Goal: Information Seeking & Learning: Learn about a topic

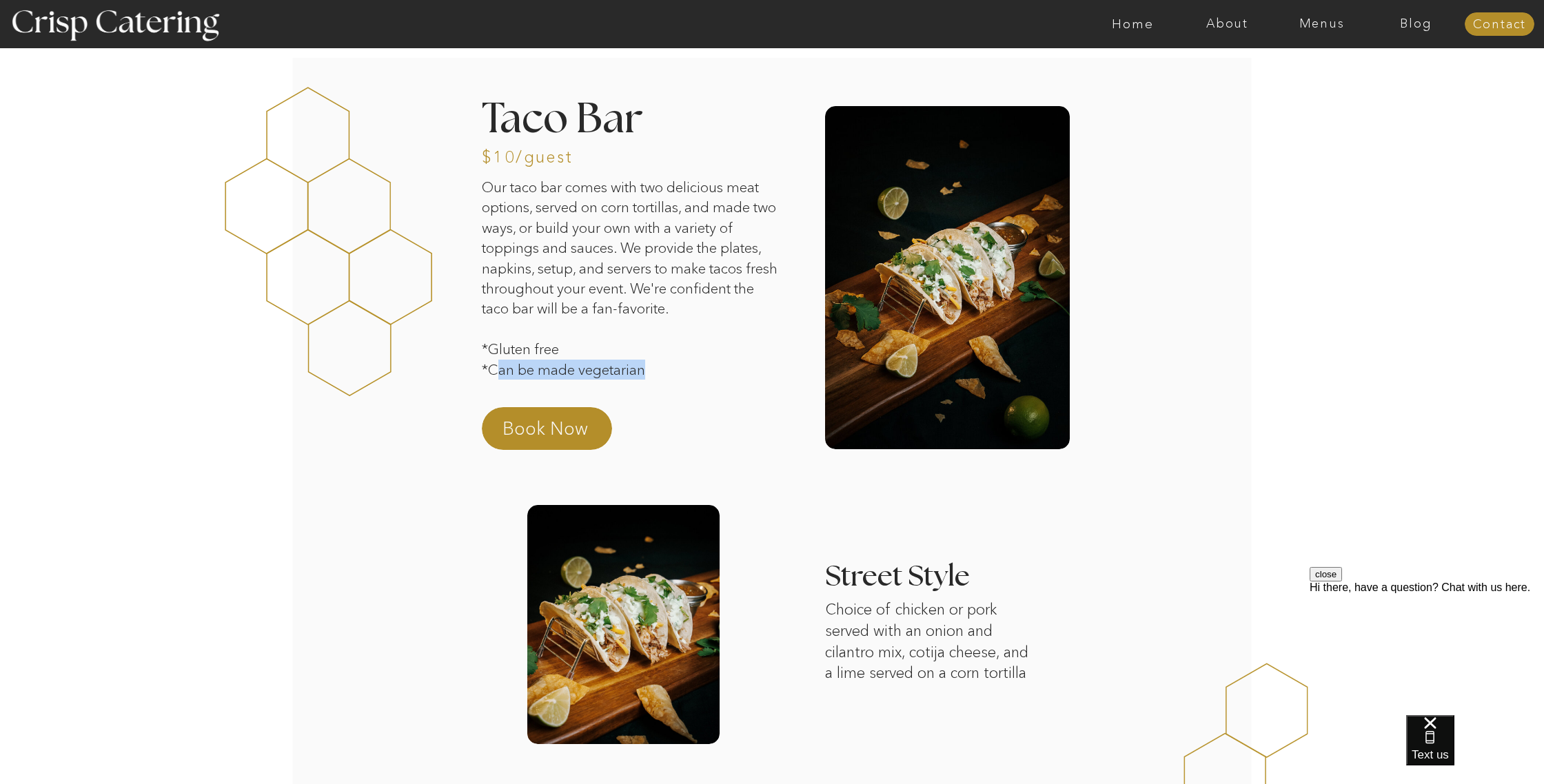
drag, startPoint x: 516, startPoint y: 365, endPoint x: 645, endPoint y: 362, distance: 129.0
click at [652, 364] on p "Our taco bar comes with two delicious meat options, served on corn tortillas, a…" at bounding box center [632, 284] width 301 height 215
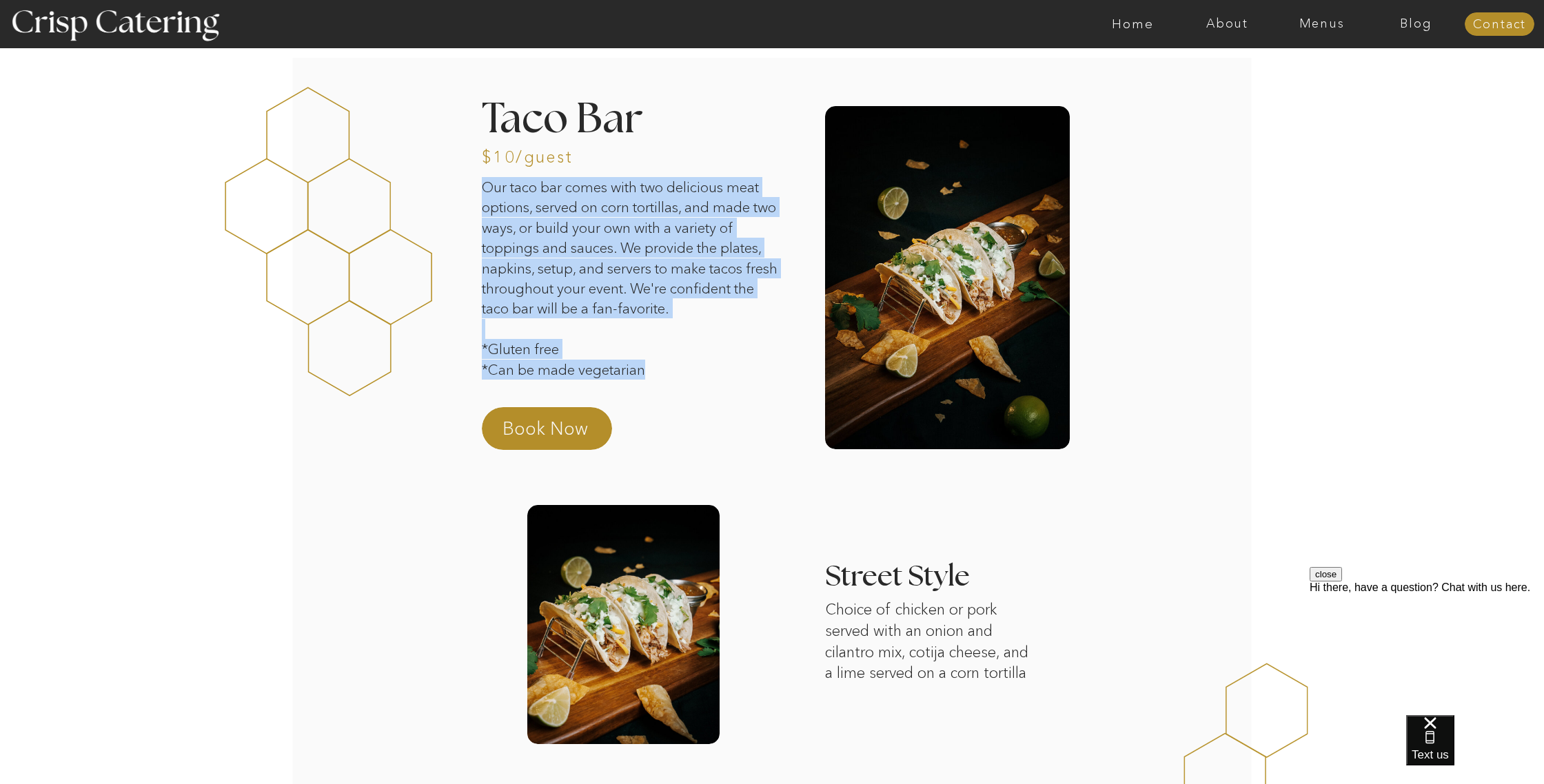
drag, startPoint x: 468, startPoint y: 346, endPoint x: 700, endPoint y: 386, distance: 235.4
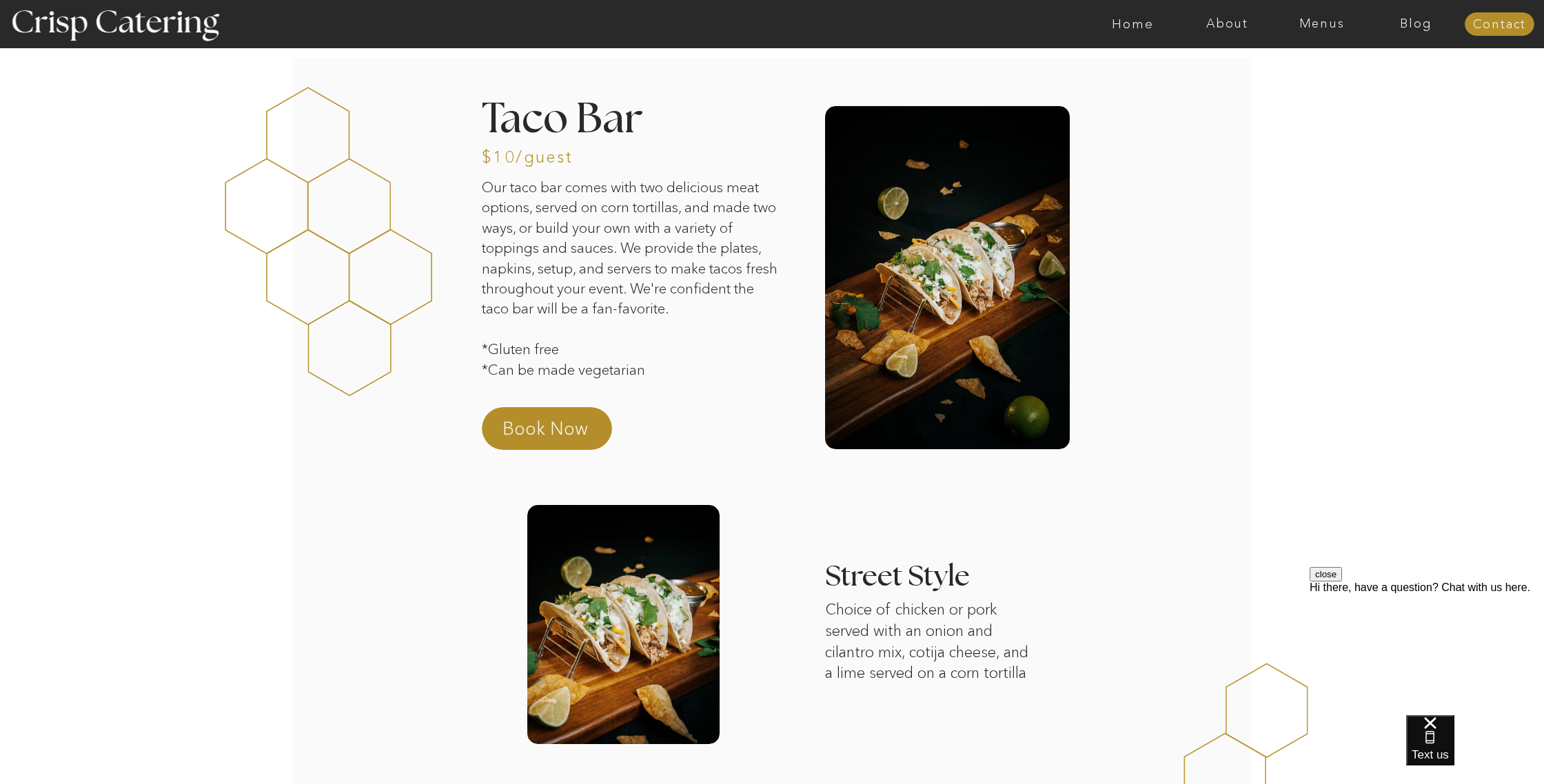
click at [700, 385] on p "Our taco bar comes with two delicious meat options, served on corn tortillas, a…" at bounding box center [632, 284] width 301 height 215
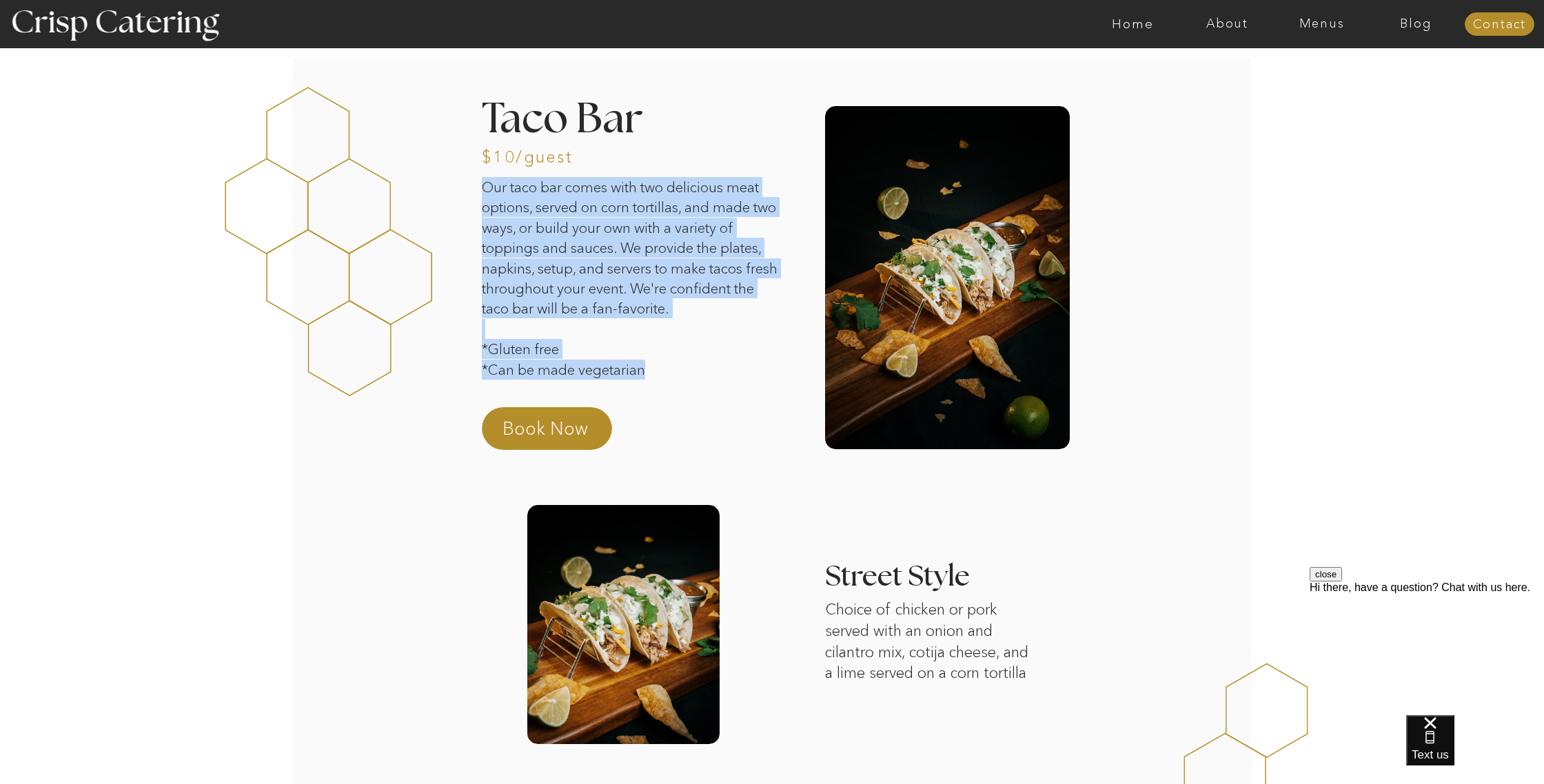
drag, startPoint x: 681, startPoint y: 378, endPoint x: 437, endPoint y: 334, distance: 247.9
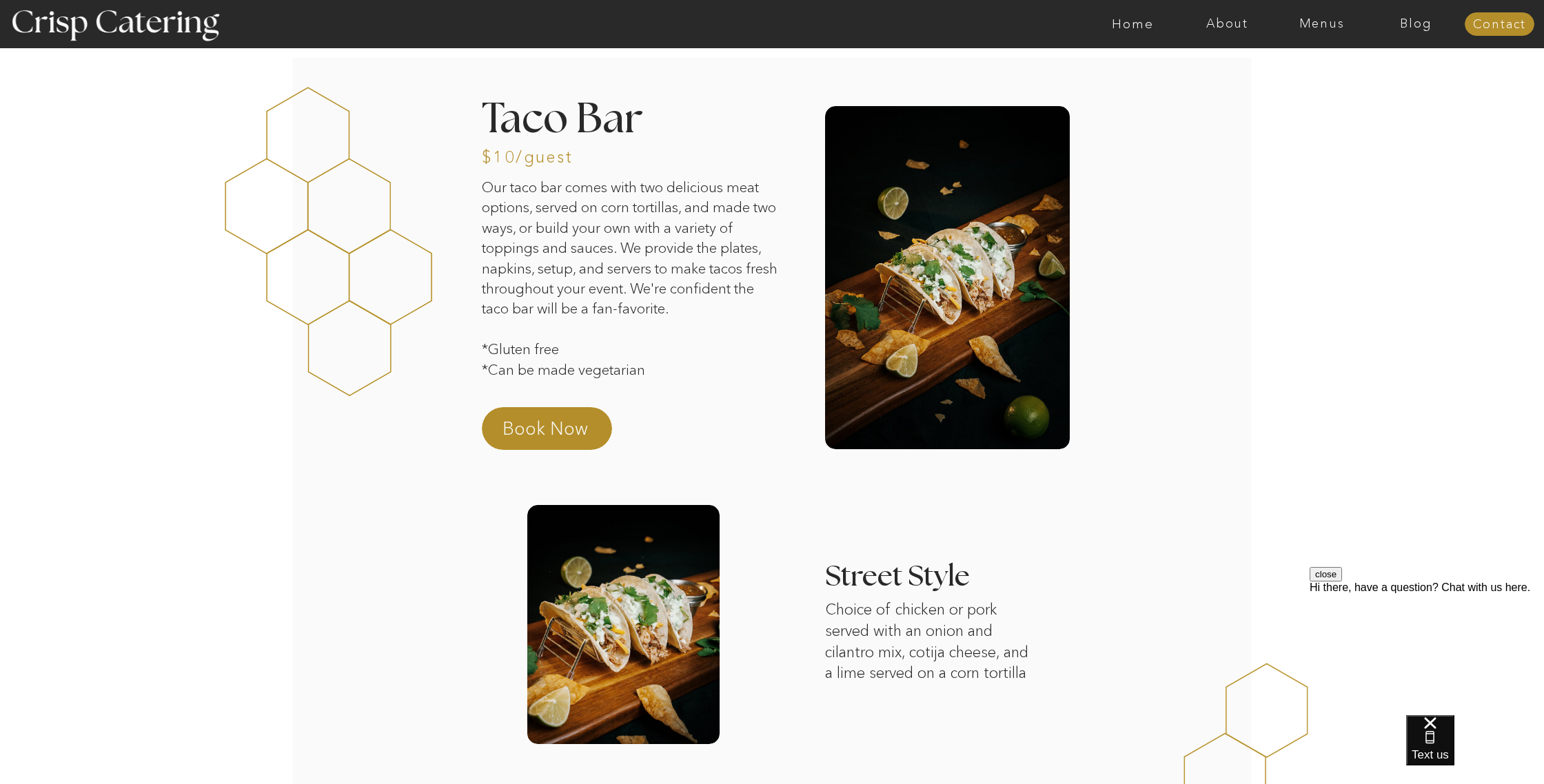
click at [329, 326] on div at bounding box center [329, 233] width 208 height 425
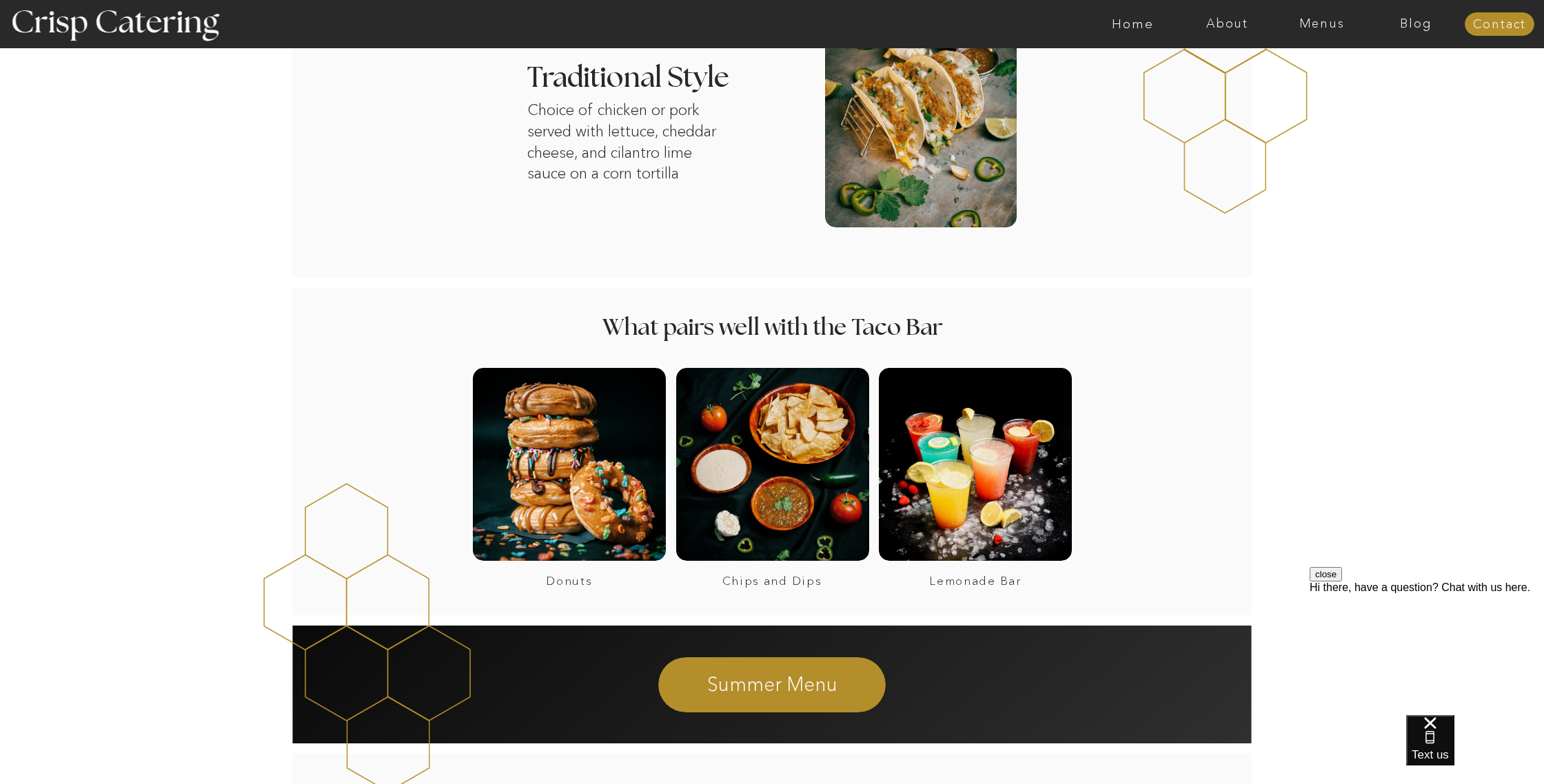
scroll to position [808, 0]
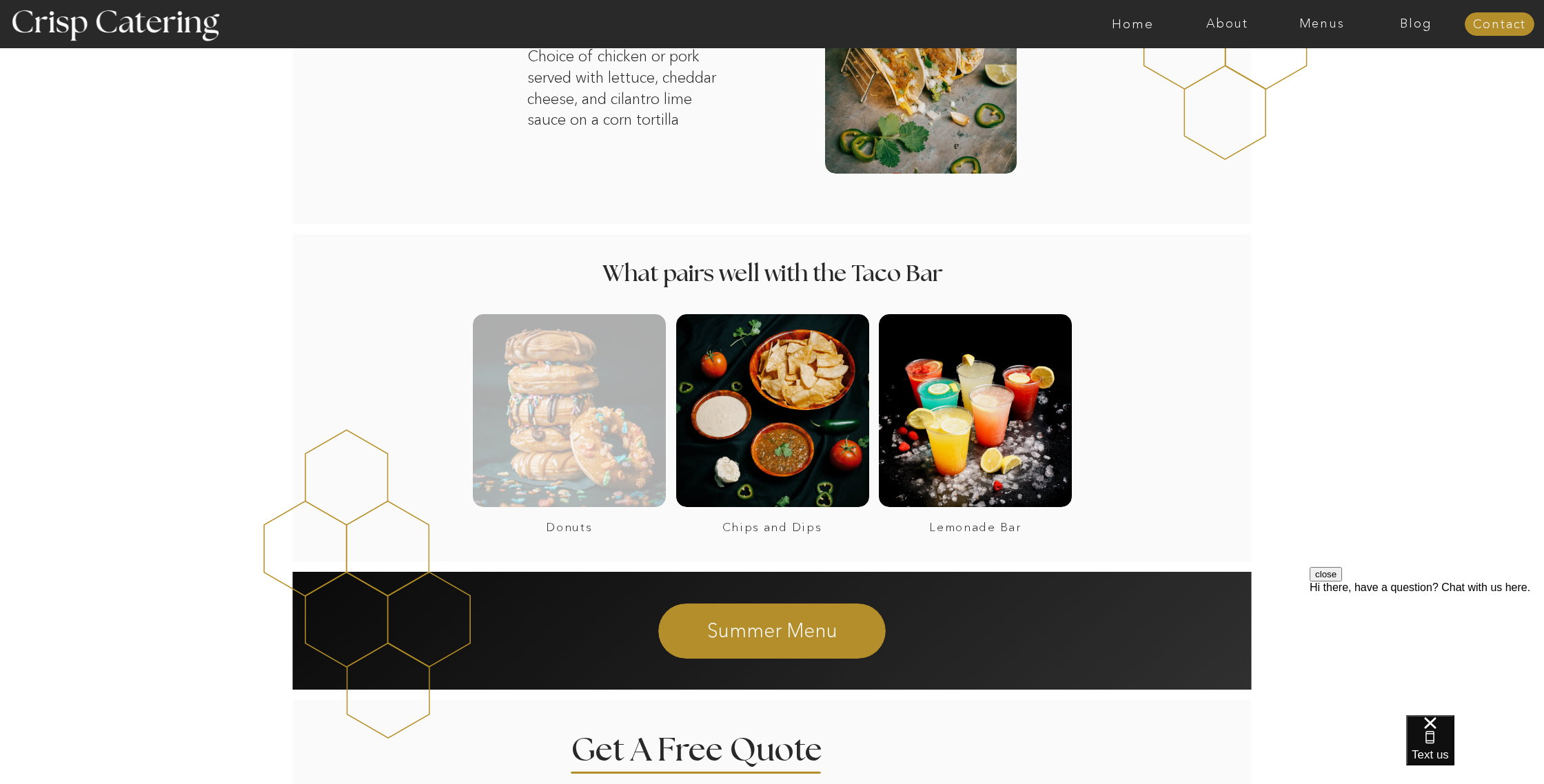
click at [548, 439] on div at bounding box center [569, 410] width 193 height 193
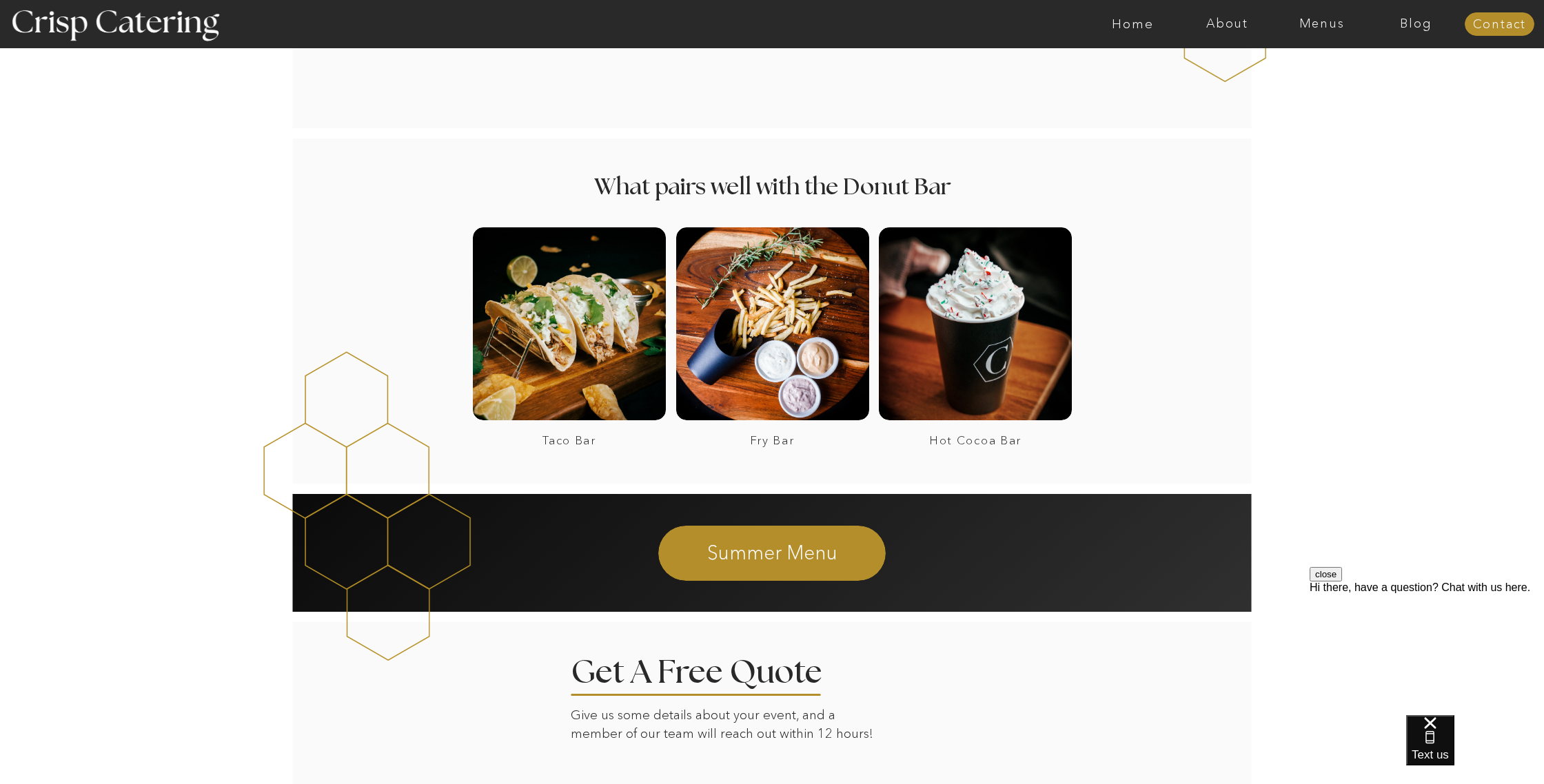
scroll to position [1336, 0]
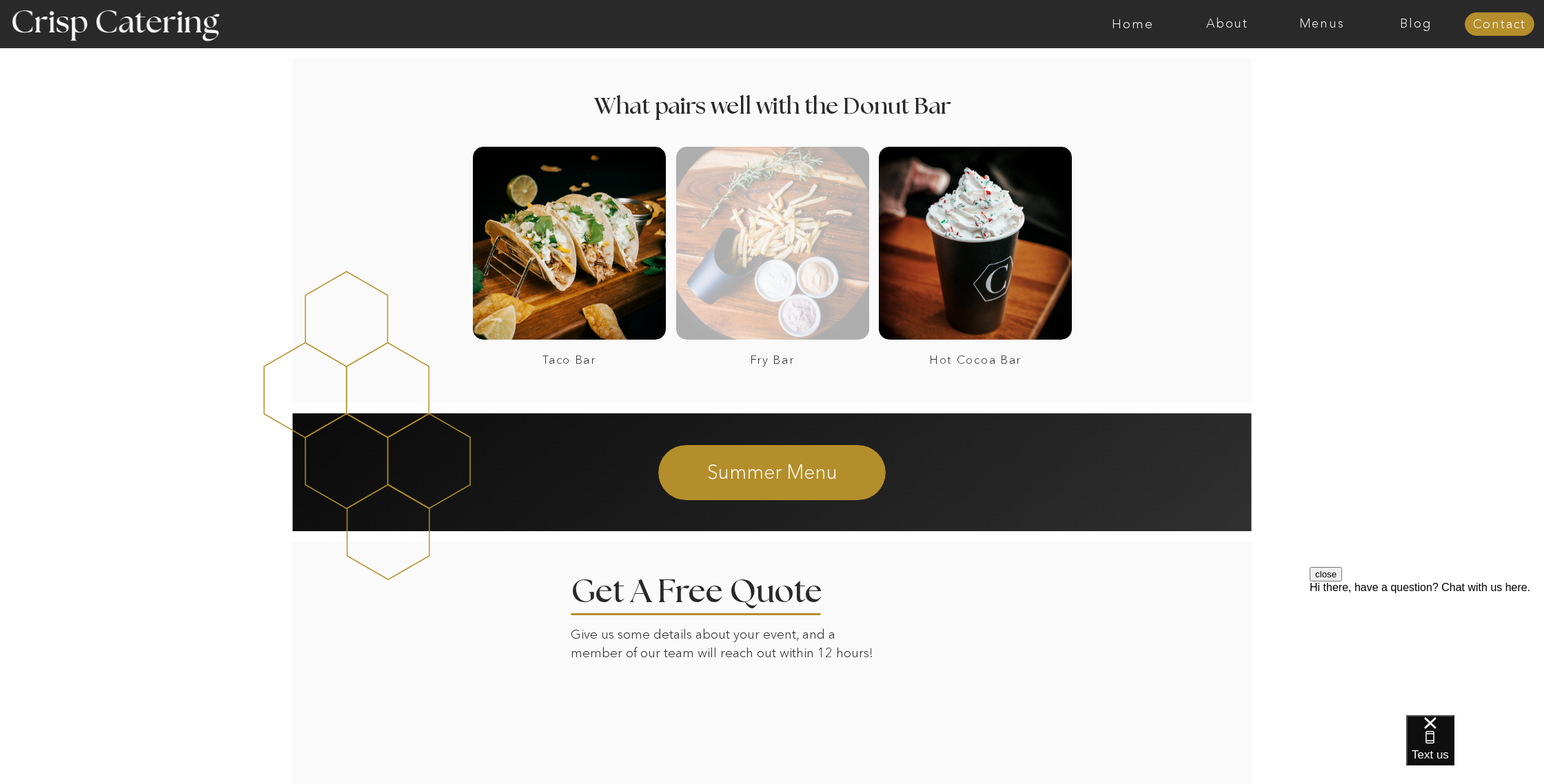
click at [711, 256] on div at bounding box center [772, 243] width 193 height 193
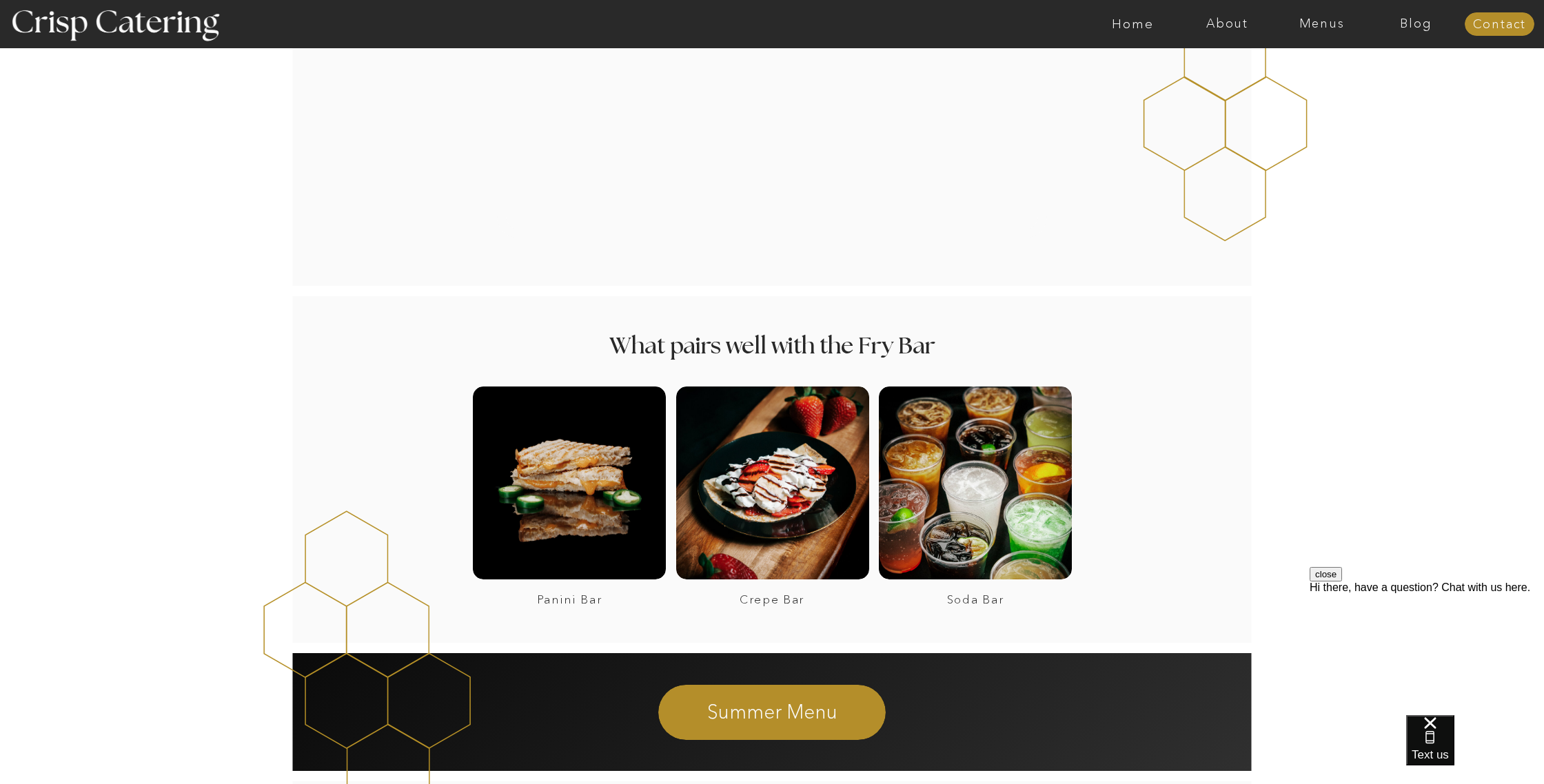
scroll to position [1091, 0]
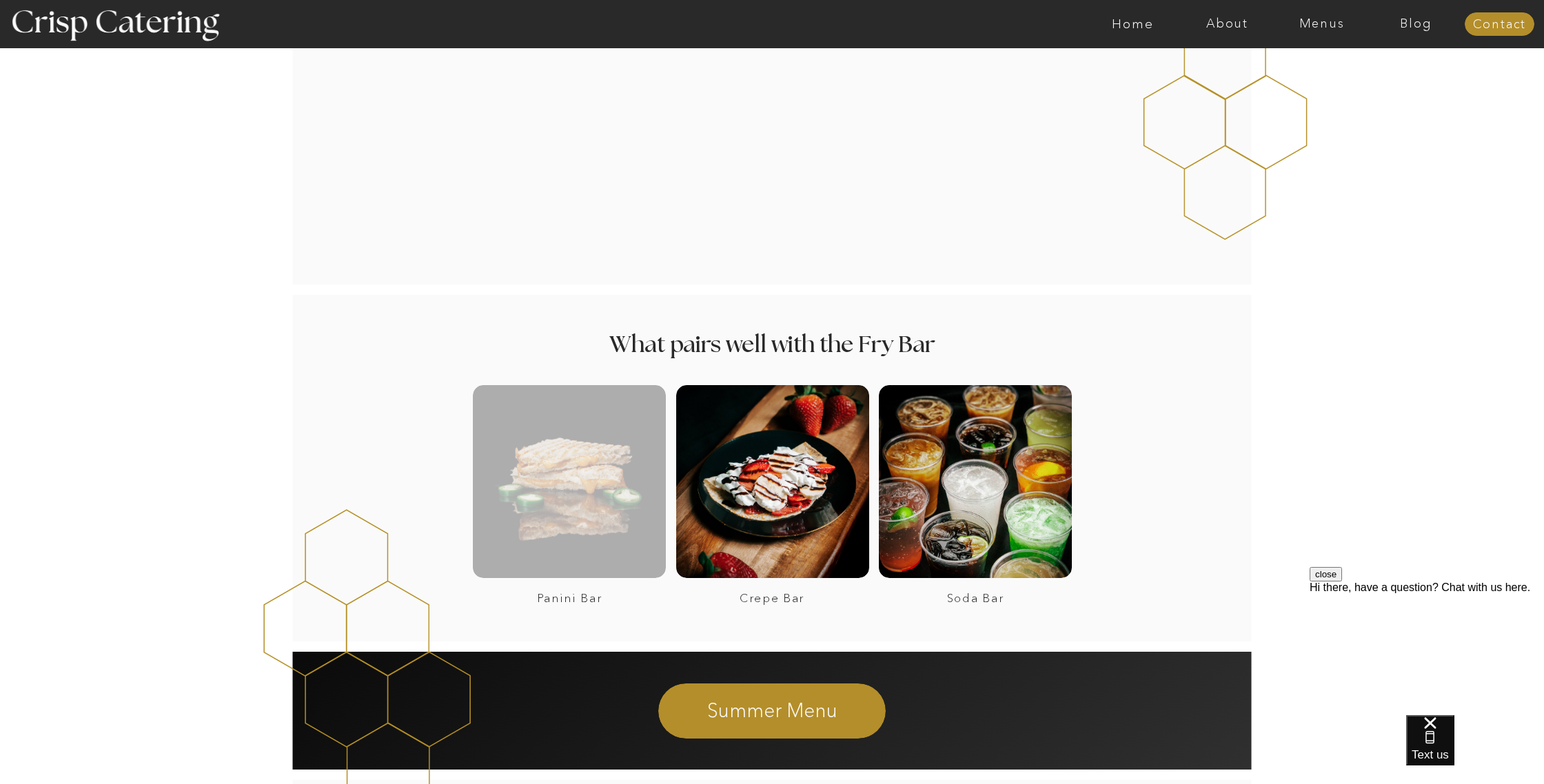
click at [557, 514] on div at bounding box center [569, 481] width 193 height 193
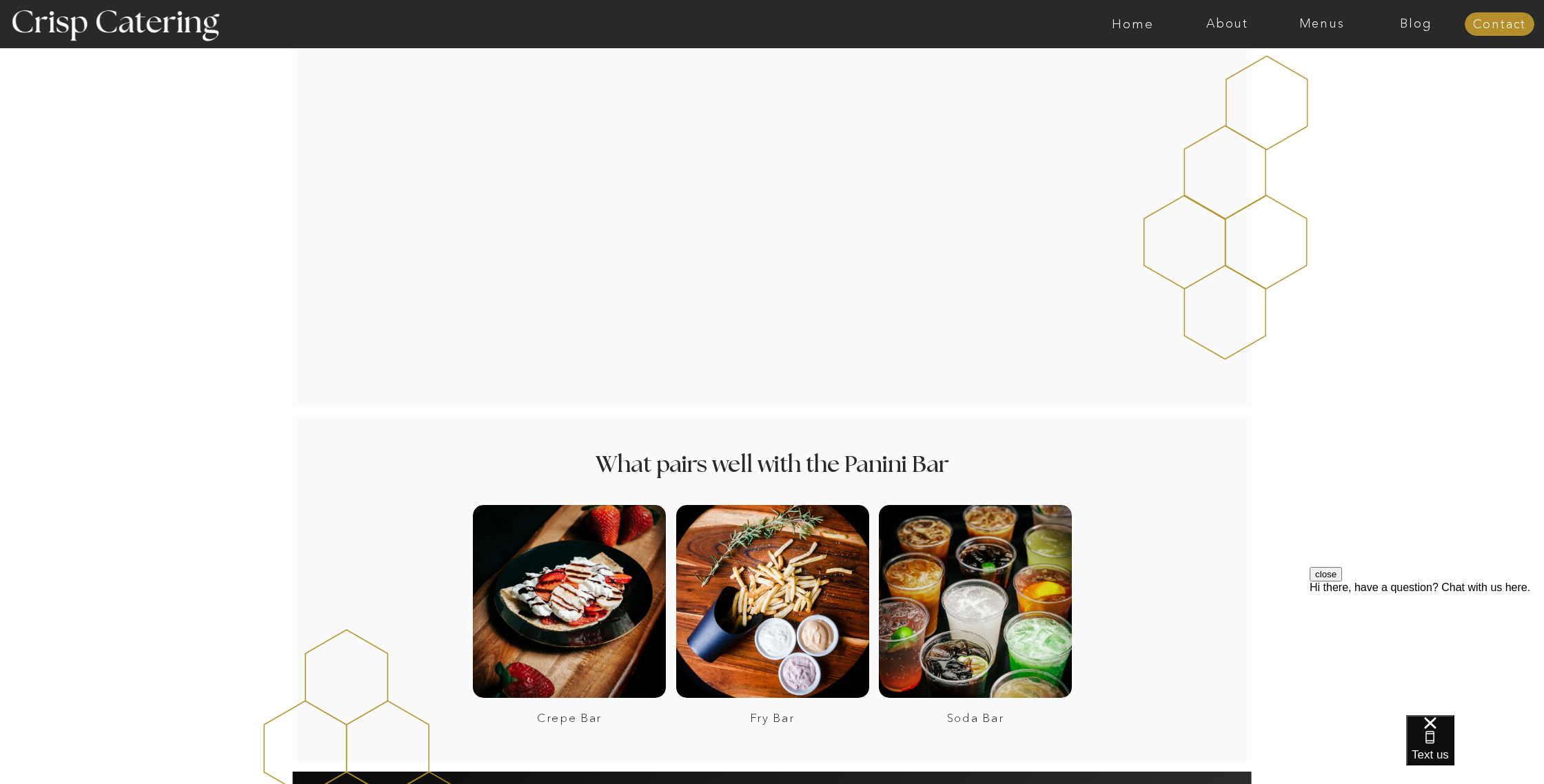
scroll to position [1453, 0]
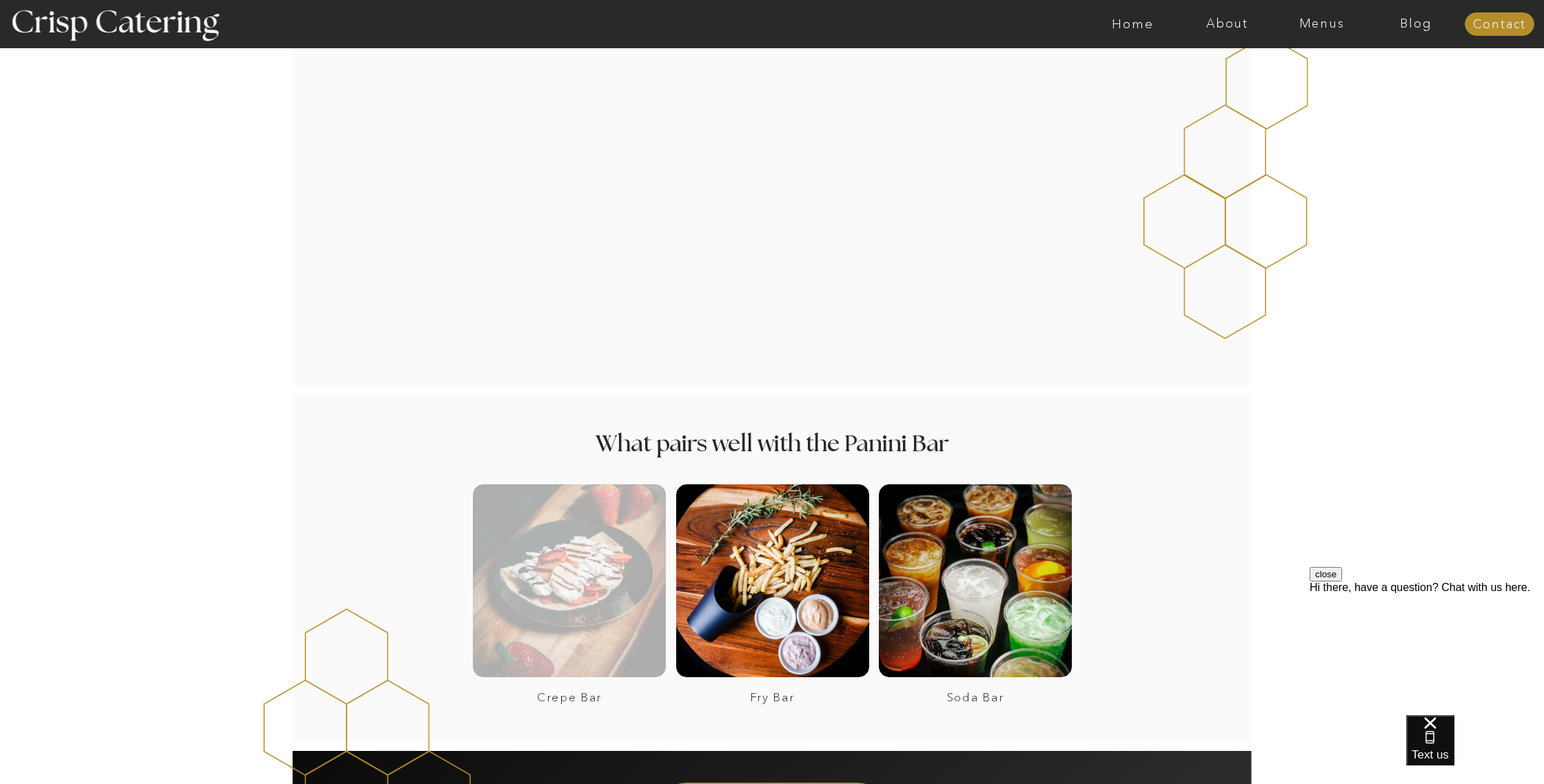
click at [576, 586] on div at bounding box center [569, 580] width 193 height 193
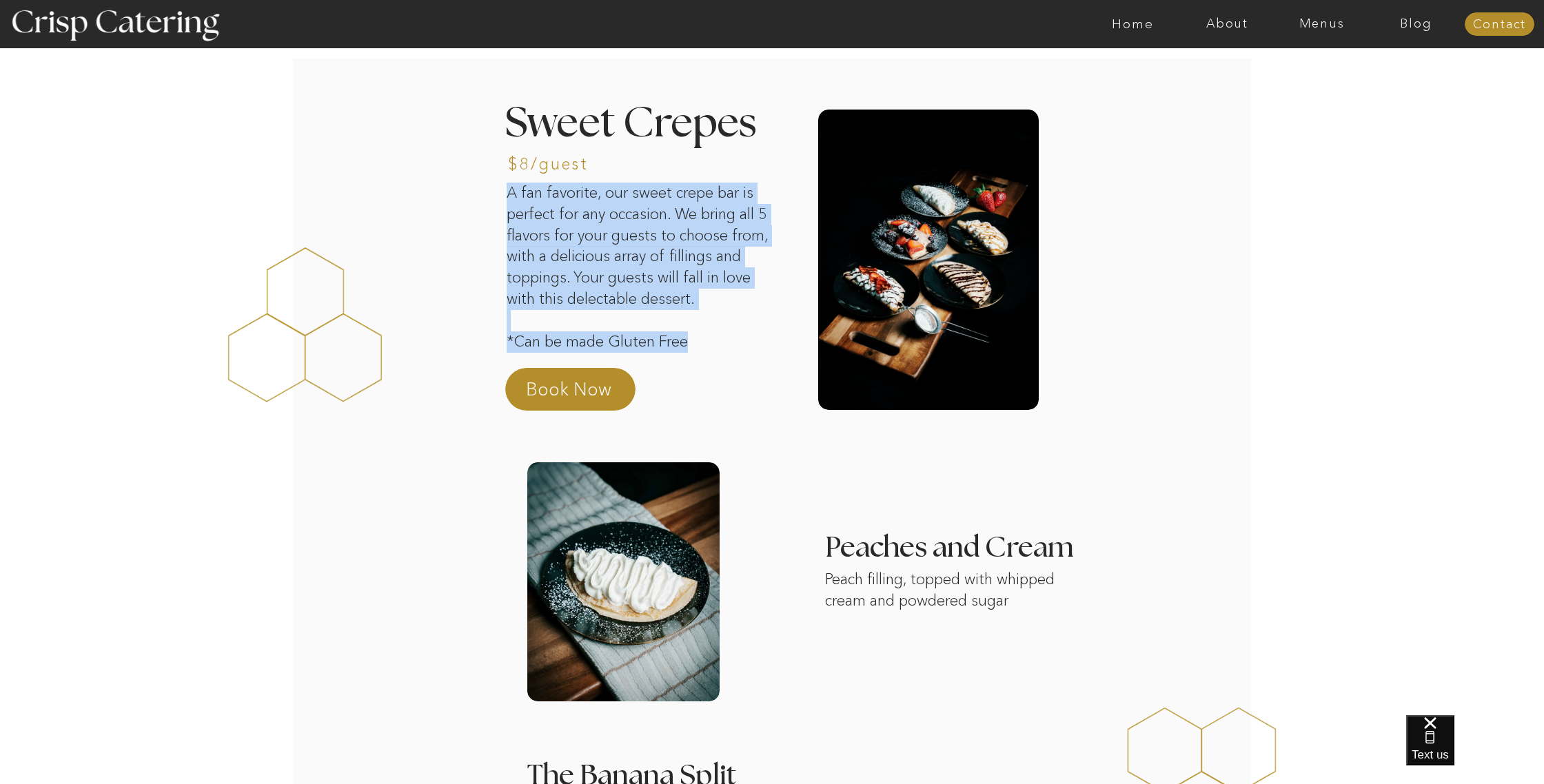
drag, startPoint x: 499, startPoint y: 339, endPoint x: 709, endPoint y: 348, distance: 210.2
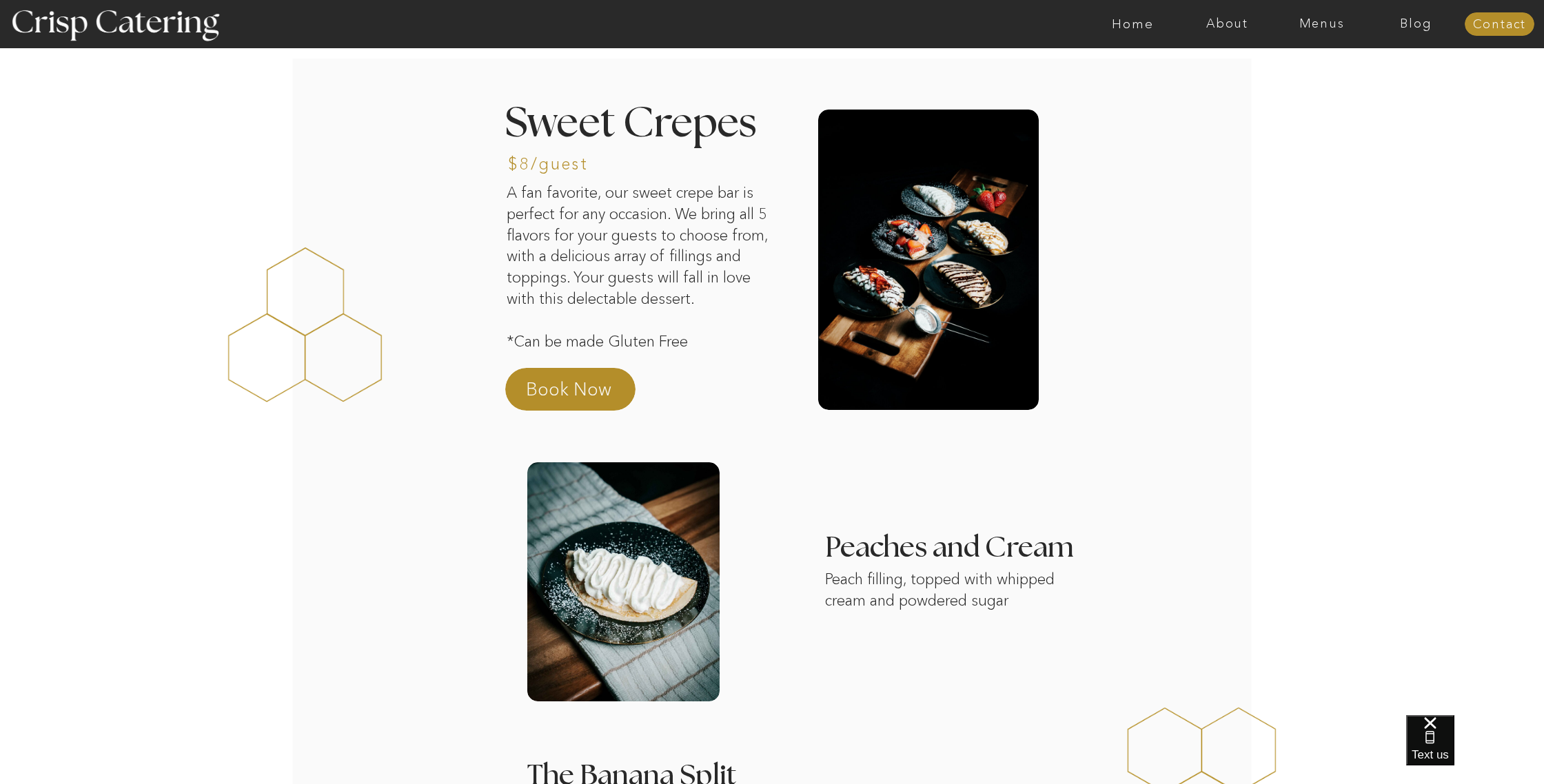
drag, startPoint x: 735, startPoint y: 359, endPoint x: 727, endPoint y: 384, distance: 26.2
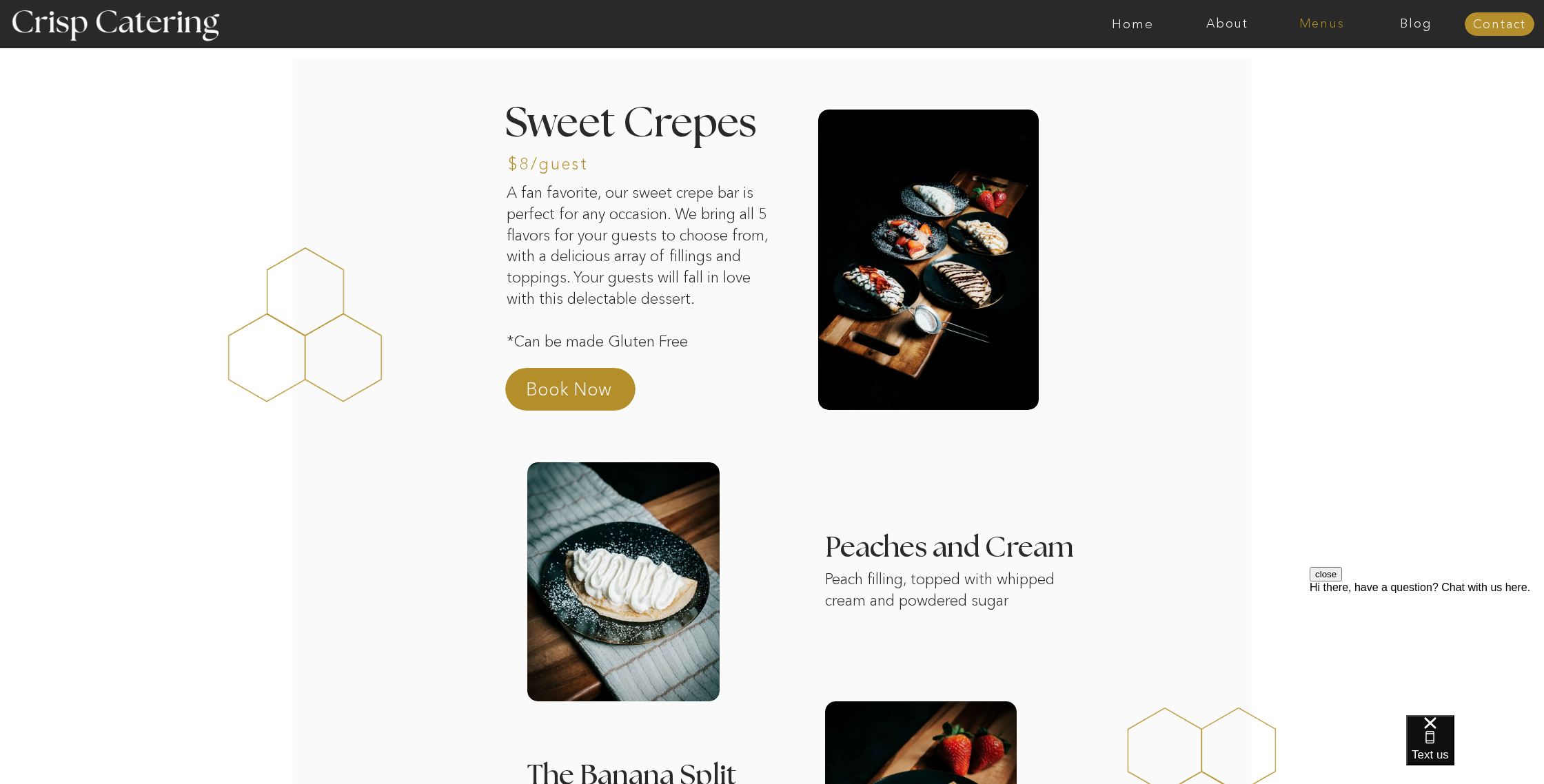
click at [1319, 20] on nav "Menus" at bounding box center [1322, 24] width 94 height 14
click at [1288, 64] on nav "Summer (Mar-Aug)" at bounding box center [1325, 62] width 123 height 13
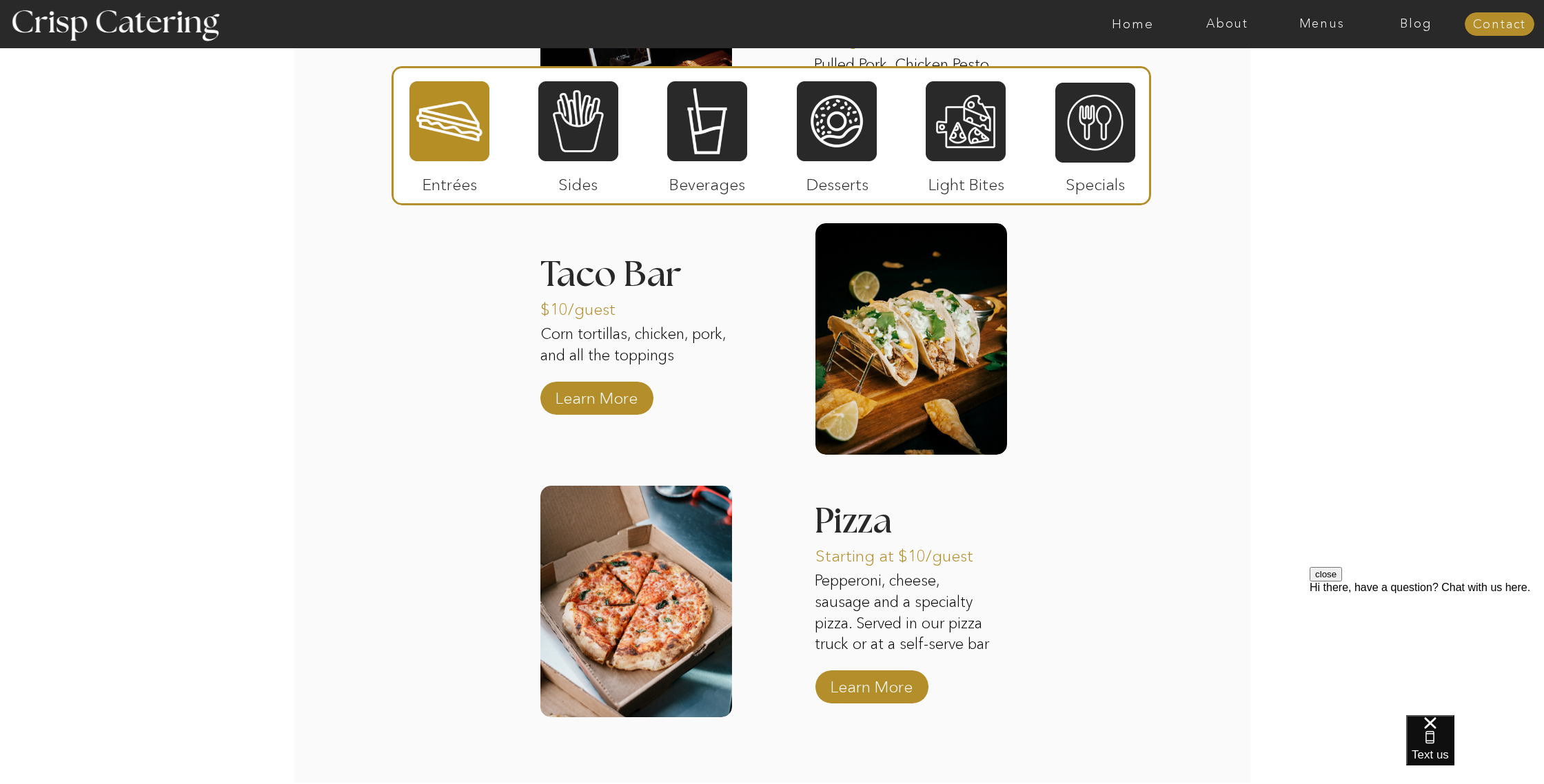
scroll to position [1680, 0]
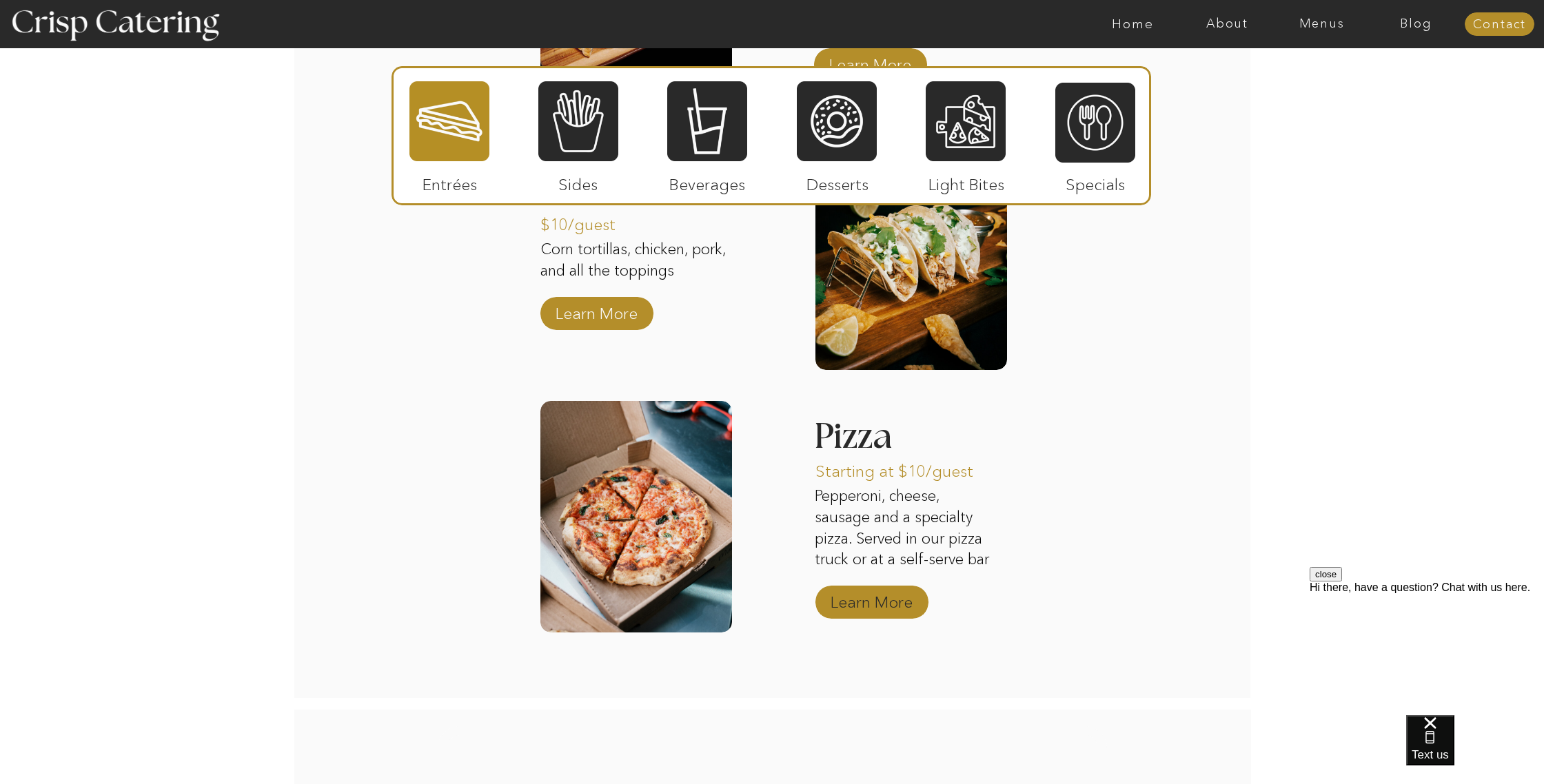
click at [860, 608] on p "Learn More" at bounding box center [871, 598] width 92 height 40
